Goal: Transaction & Acquisition: Purchase product/service

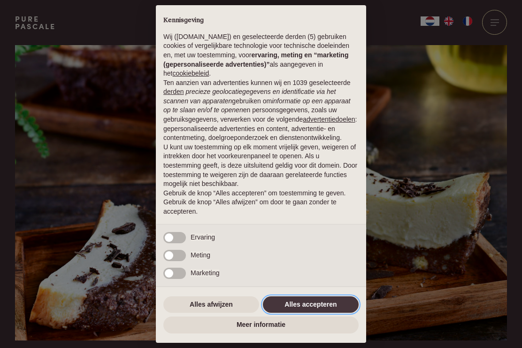
click at [315, 305] on button "Alles accepteren" at bounding box center [311, 304] width 96 height 17
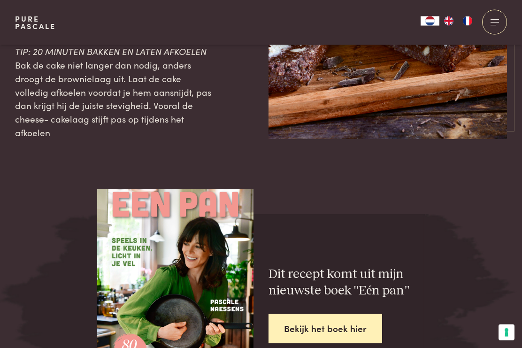
scroll to position [1708, 0]
click at [298, 314] on link "Bekijk het boek hier" at bounding box center [326, 329] width 114 height 30
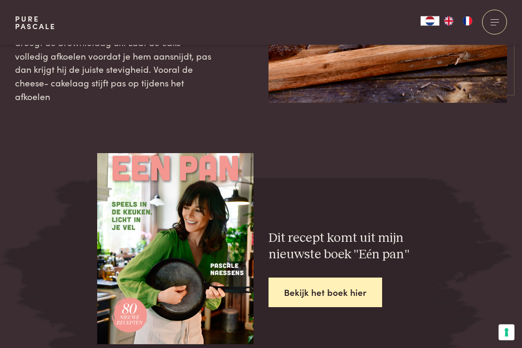
scroll to position [1744, 0]
click at [327, 277] on link "Bekijk het boek hier" at bounding box center [326, 292] width 114 height 30
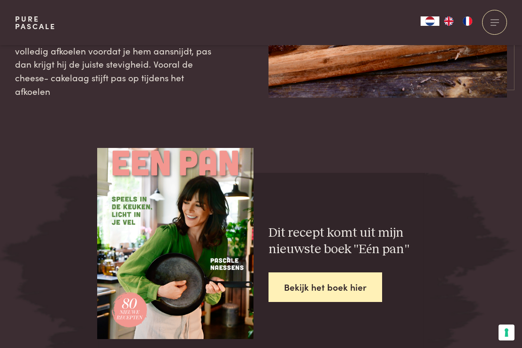
click at [206, 268] on img at bounding box center [175, 237] width 156 height 206
click at [352, 272] on link "Bekijk het boek hier" at bounding box center [326, 287] width 114 height 30
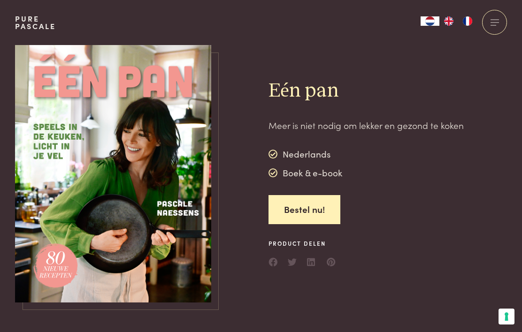
click at [173, 207] on img at bounding box center [113, 174] width 196 height 258
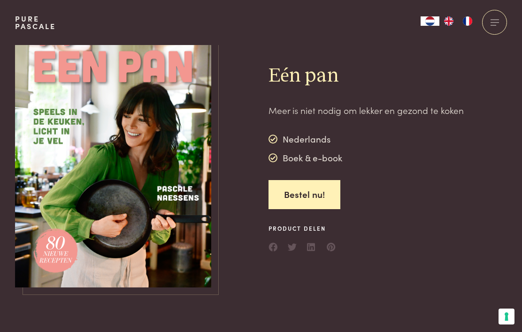
scroll to position [17, 0]
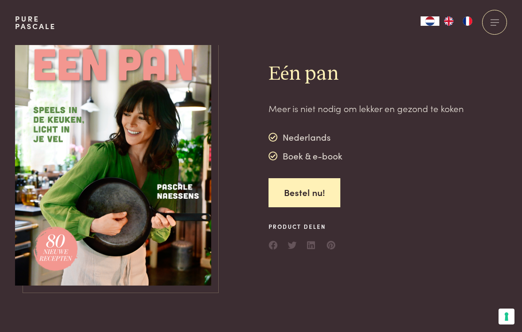
click at [495, 27] on div at bounding box center [494, 22] width 25 height 25
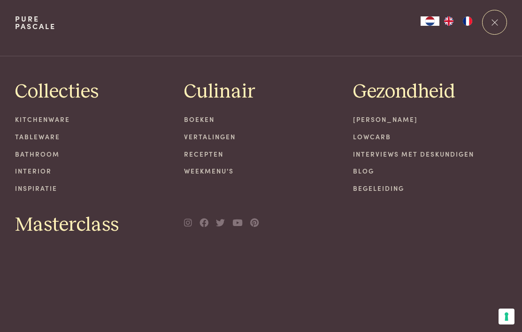
click at [501, 25] on div at bounding box center [494, 22] width 25 height 25
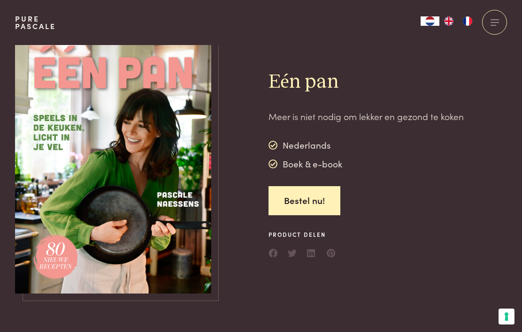
scroll to position [9, 0]
